Goal: Transaction & Acquisition: Purchase product/service

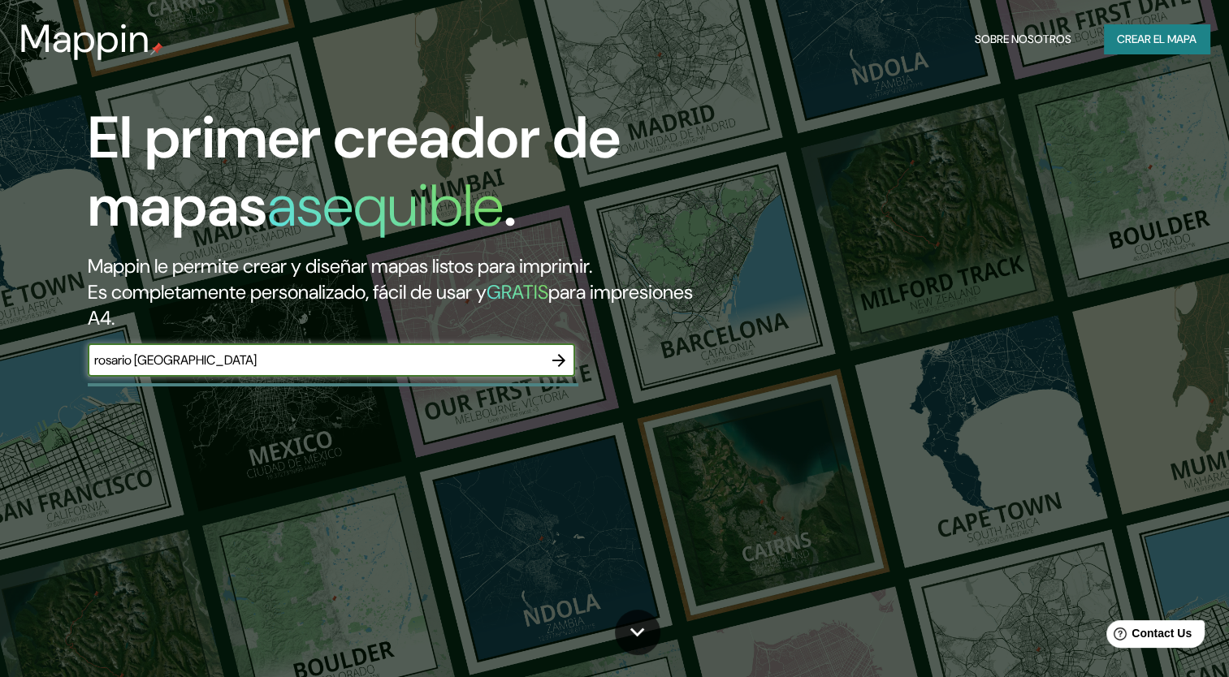
type input "rosario [GEOGRAPHIC_DATA]"
click at [556, 363] on icon "button" at bounding box center [558, 360] width 19 height 19
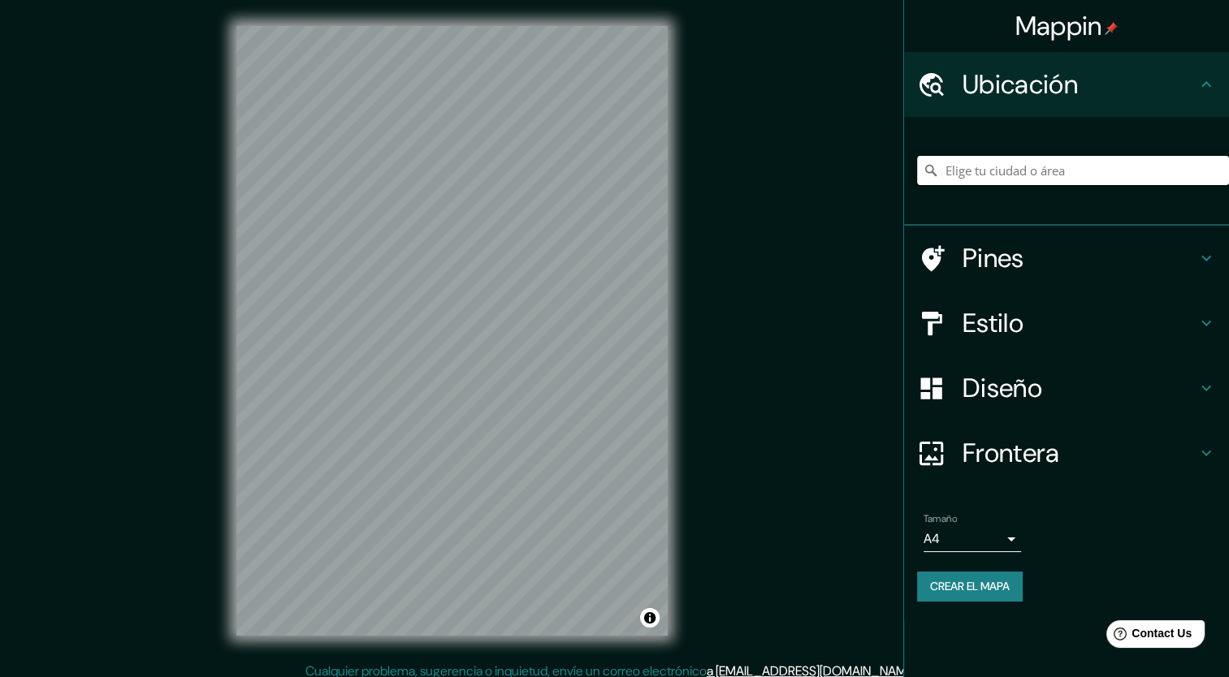
click at [1063, 171] on input "Elige tu ciudad o área" at bounding box center [1073, 170] width 312 height 29
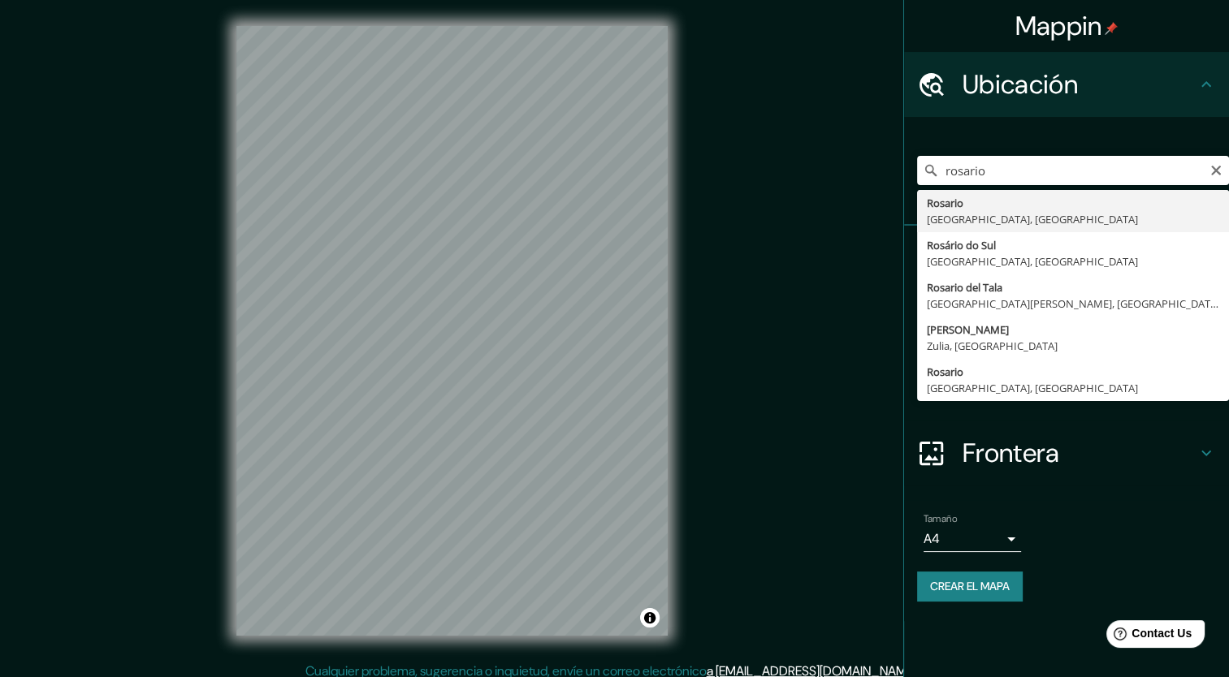
type input "[GEOGRAPHIC_DATA], [GEOGRAPHIC_DATA], [GEOGRAPHIC_DATA]"
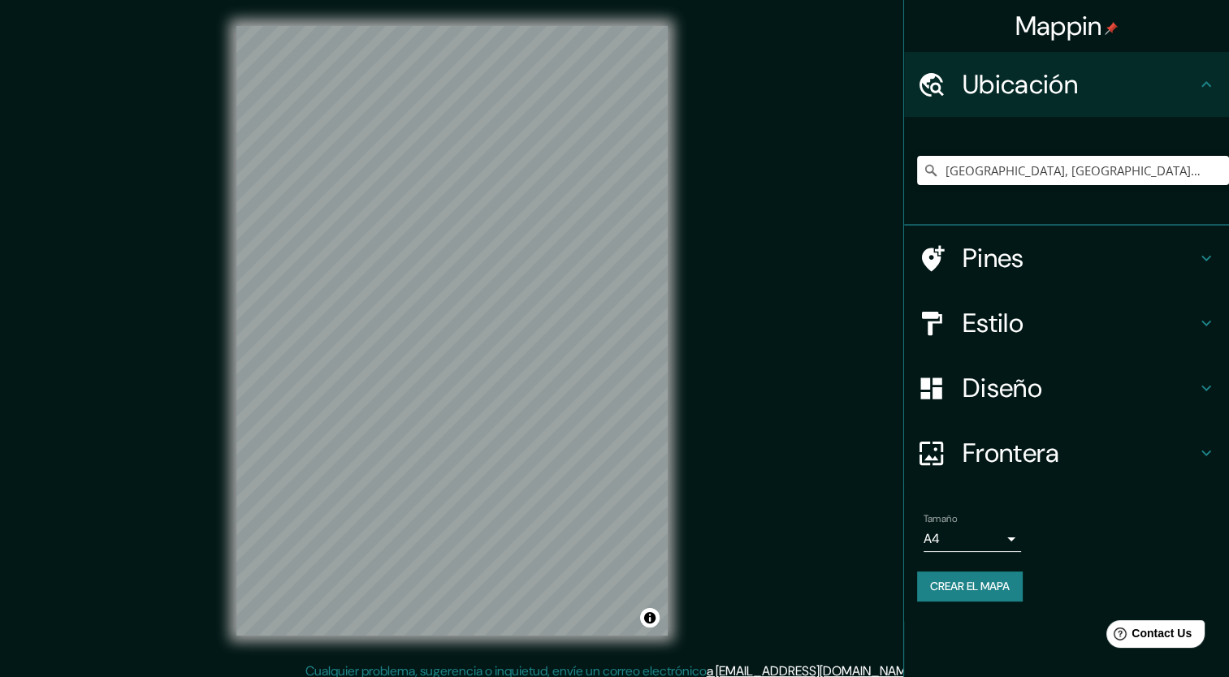
click at [1034, 327] on h4 "Estilo" at bounding box center [1080, 323] width 234 height 32
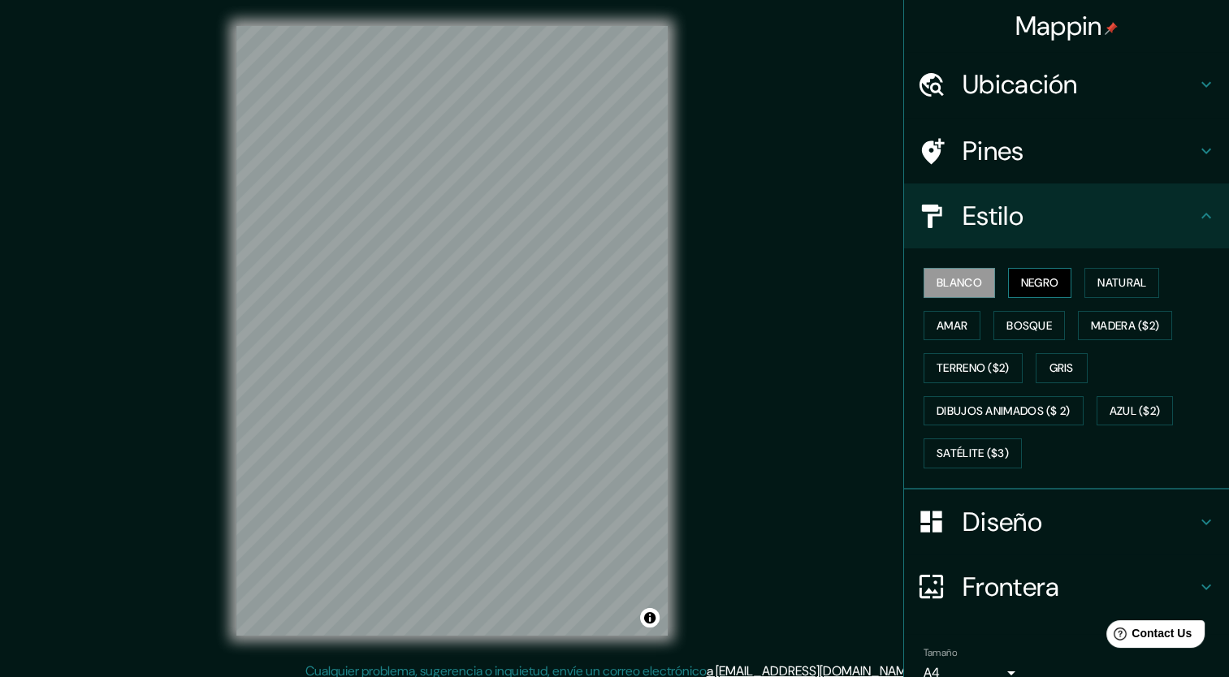
click at [1053, 275] on button "Negro" at bounding box center [1040, 283] width 64 height 30
click at [1131, 274] on font "Natural" at bounding box center [1121, 283] width 49 height 20
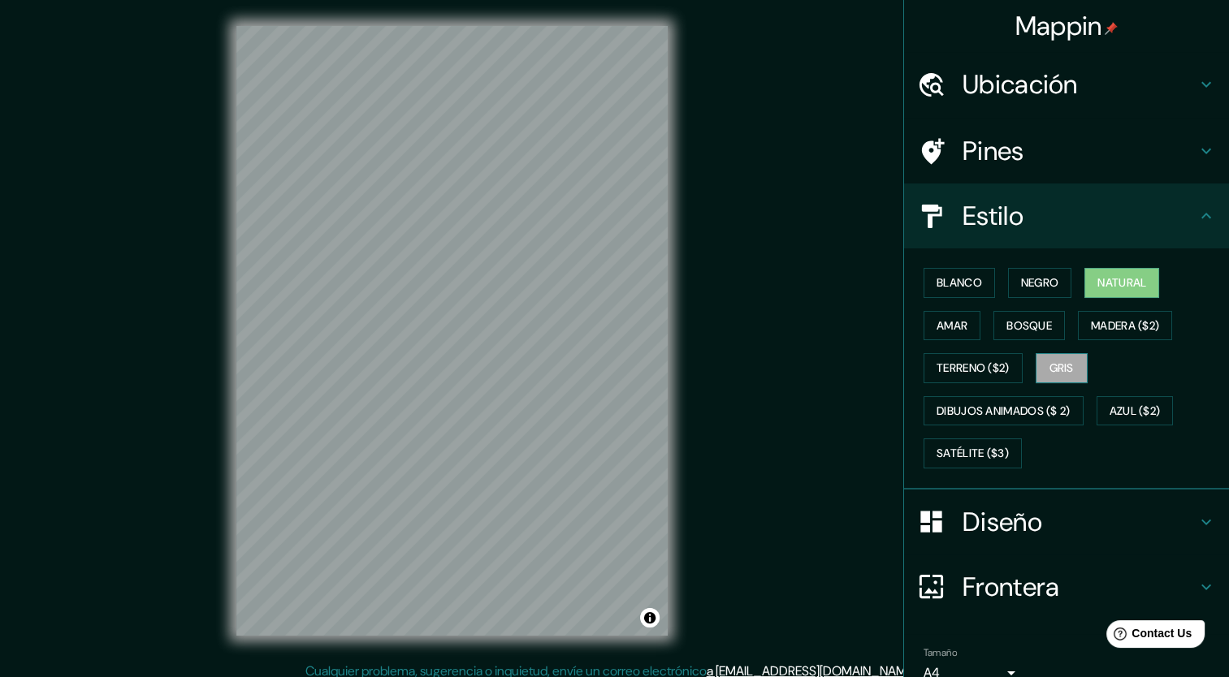
click at [1073, 361] on button "Gris" at bounding box center [1062, 368] width 52 height 30
click at [964, 275] on font "Blanco" at bounding box center [959, 283] width 45 height 20
click at [1101, 299] on div "Blanco Negro Natural [PERSON_NAME] ($2) Terreno ($2) Gris Dibujos animados ($ 2…" at bounding box center [1073, 369] width 312 height 214
click at [1103, 294] on button "Natural" at bounding box center [1121, 283] width 75 height 30
